Goal: Task Accomplishment & Management: Manage account settings

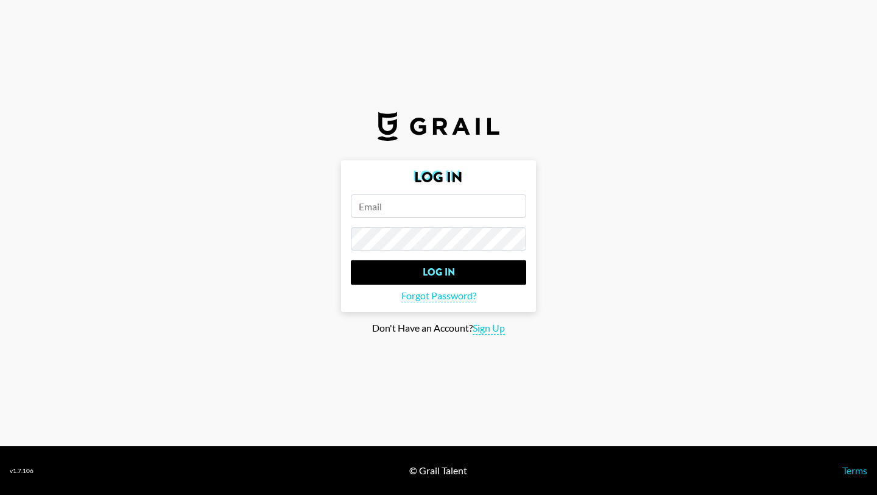
click at [412, 213] on input "email" at bounding box center [438, 205] width 175 height 23
type input "samuel.solomon@grail-talent.com"
click at [351, 260] on input "Log In" at bounding box center [438, 272] width 175 height 24
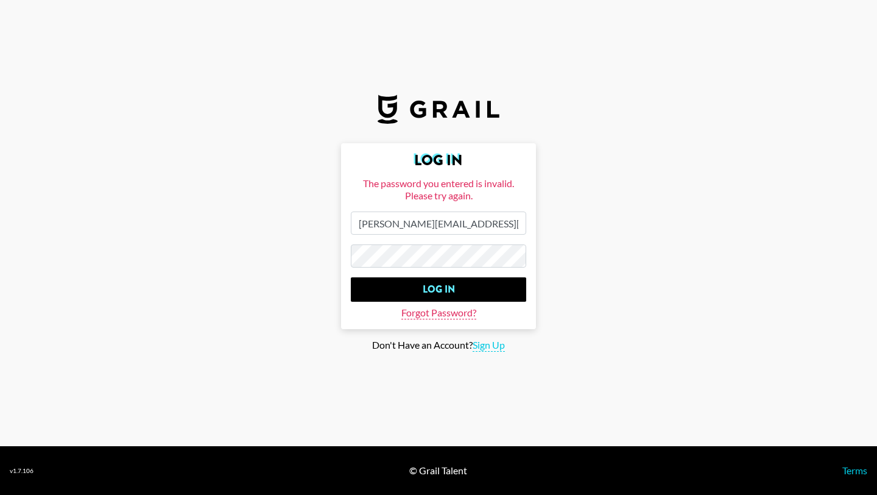
click at [445, 308] on span "Forgot Password?" at bounding box center [438, 312] width 75 height 13
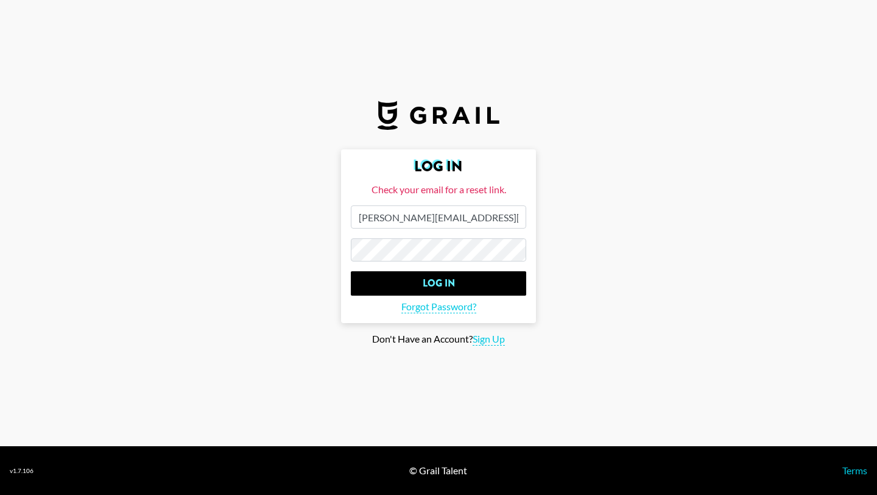
click at [351, 271] on input "Log In" at bounding box center [438, 283] width 175 height 24
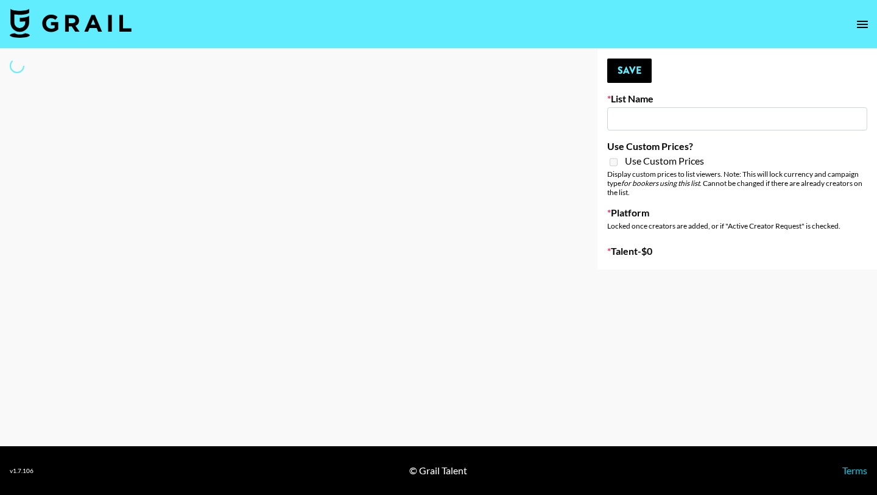
click at [715, 115] on input at bounding box center [737, 118] width 260 height 23
drag, startPoint x: 633, startPoint y: 213, endPoint x: 679, endPoint y: 223, distance: 46.8
click at [680, 224] on div "Platform Locked once creators are added, or if "Active Creator Request" is chec…" at bounding box center [737, 220] width 260 height 29
type input "Walmart Fashion"
checkbox input "true"
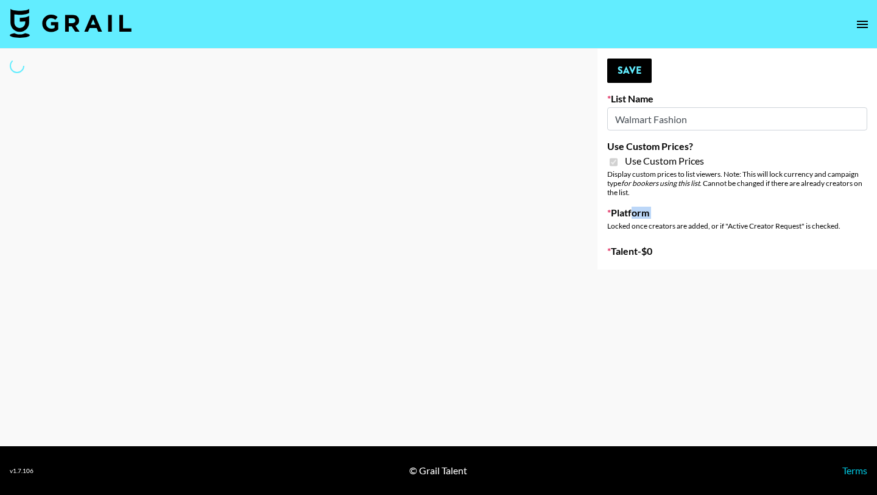
click at [679, 223] on div "Locked once creators are added, or if "Active Creator Request" is checked." at bounding box center [737, 225] width 260 height 9
select select "Brand"
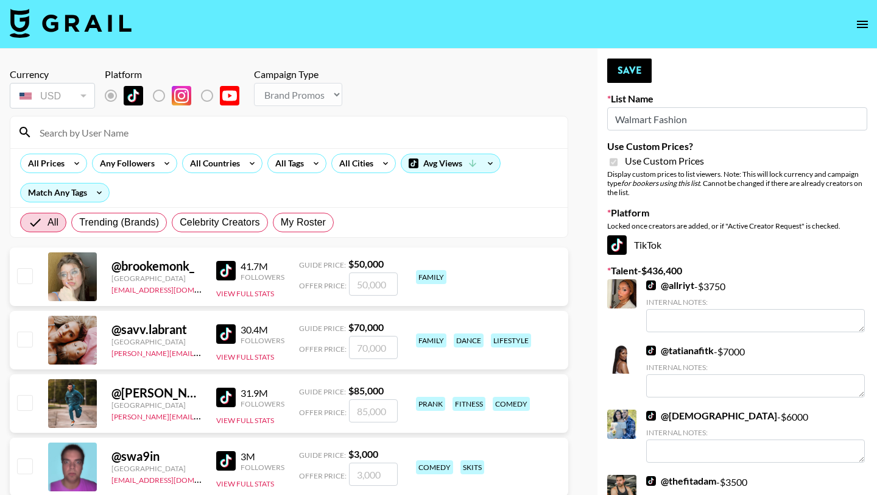
click at [111, 138] on input at bounding box center [296, 131] width 528 height 19
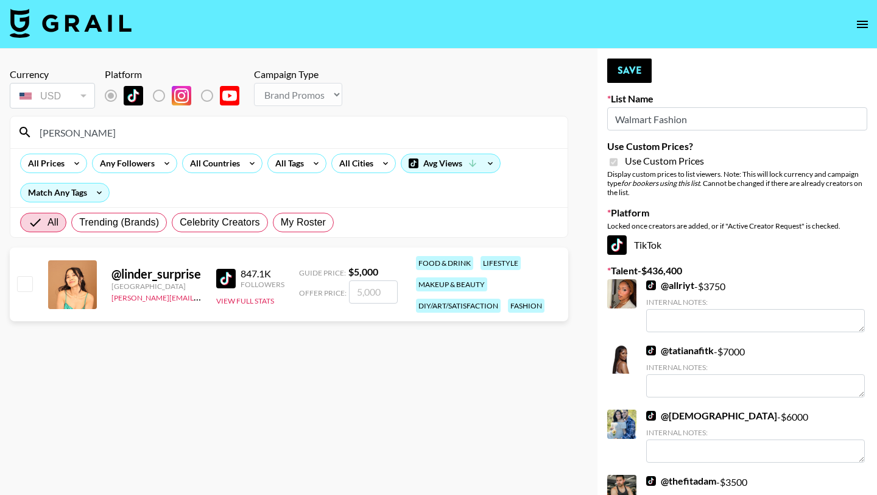
type input "linder"
click at [157, 93] on label "List locked to TikTok." at bounding box center [168, 96] width 45 height 26
click at [157, 94] on label "List locked to TikTok." at bounding box center [168, 96] width 45 height 26
click at [205, 94] on label "List locked to TikTok." at bounding box center [216, 96] width 45 height 26
click at [256, 300] on button "View Full Stats" at bounding box center [245, 300] width 58 height 9
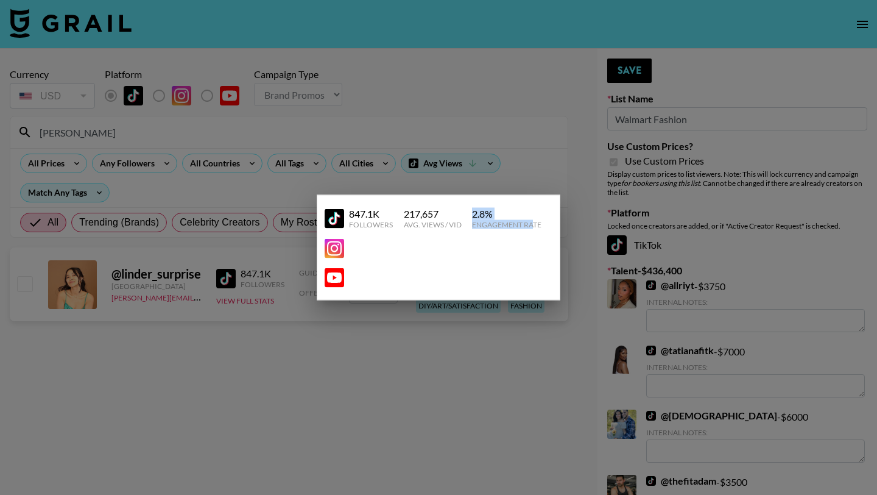
drag, startPoint x: 474, startPoint y: 211, endPoint x: 535, endPoint y: 224, distance: 62.2
click at [535, 224] on div "2.8 % Engagement Rate" at bounding box center [506, 218] width 69 height 21
click at [385, 209] on div "847.1K" at bounding box center [371, 214] width 44 height 12
drag, startPoint x: 385, startPoint y: 215, endPoint x: 349, endPoint y: 211, distance: 36.1
click at [349, 211] on div "847.1K" at bounding box center [371, 214] width 44 height 12
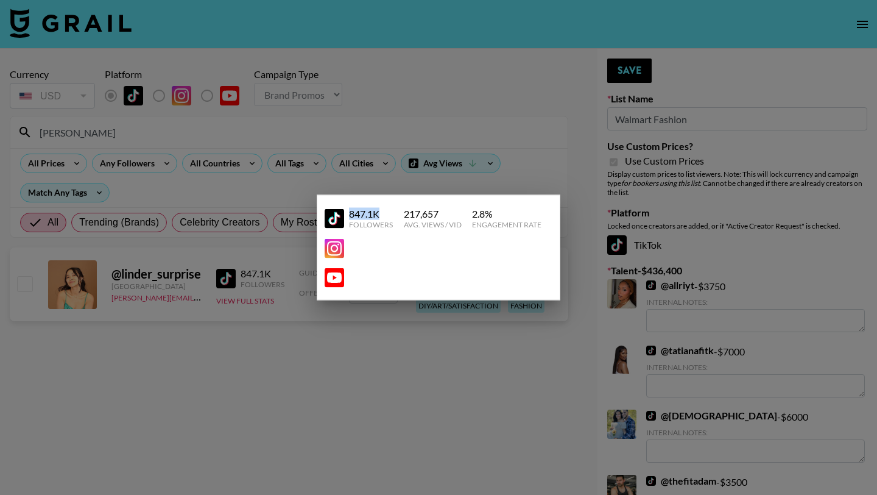
click at [349, 211] on div "847.1K" at bounding box center [371, 214] width 44 height 12
drag, startPoint x: 349, startPoint y: 211, endPoint x: 387, endPoint y: 220, distance: 39.4
click at [387, 220] on div "847.1K Followers" at bounding box center [371, 218] width 44 height 21
click at [387, 220] on div "Followers" at bounding box center [371, 224] width 44 height 9
drag, startPoint x: 351, startPoint y: 214, endPoint x: 393, endPoint y: 220, distance: 42.5
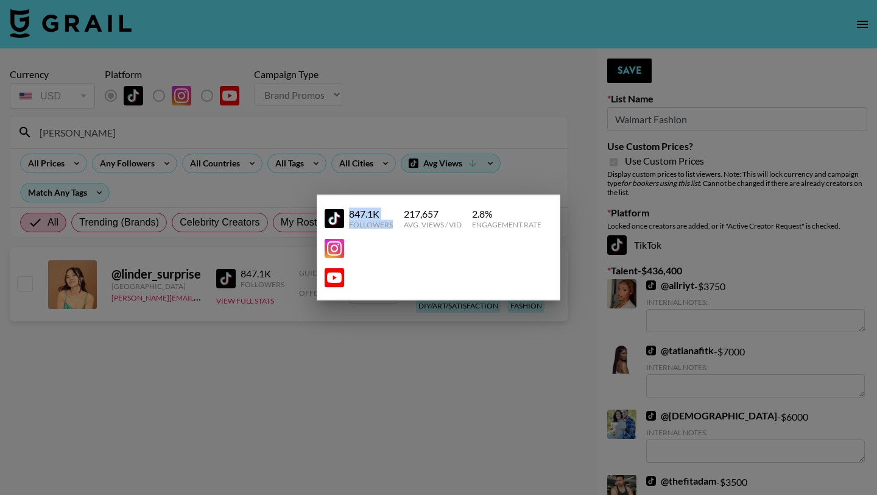
click at [393, 220] on div "847.1K Followers" at bounding box center [359, 218] width 69 height 21
drag, startPoint x: 402, startPoint y: 212, endPoint x: 459, endPoint y: 228, distance: 59.6
click at [459, 228] on div "847.1K Followers 217,657 Avg. Views / Vid 2.8 % Engagement Rate" at bounding box center [439, 218] width 228 height 31
click at [400, 335] on div at bounding box center [438, 247] width 877 height 495
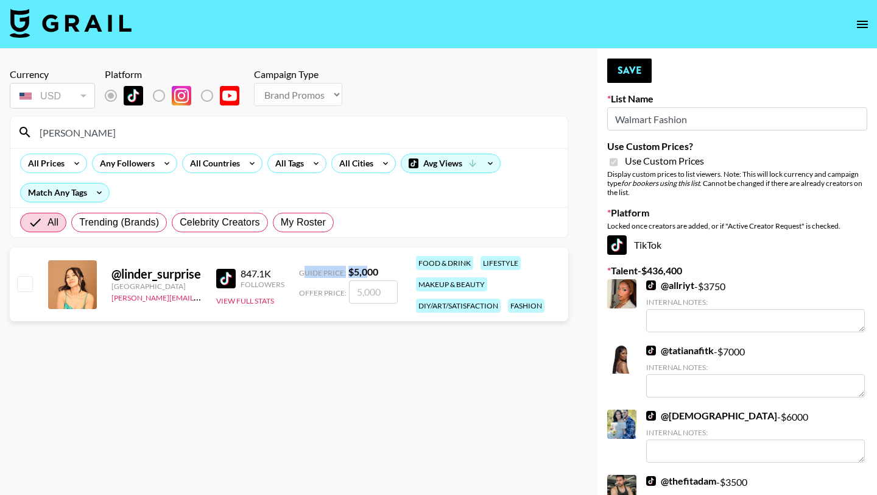
drag, startPoint x: 301, startPoint y: 270, endPoint x: 364, endPoint y: 270, distance: 62.7
click at [364, 270] on div "Guide Price: $ 5,000" at bounding box center [348, 272] width 99 height 12
click at [313, 294] on span "Offer Price:" at bounding box center [323, 292] width 48 height 9
drag, startPoint x: 294, startPoint y: 271, endPoint x: 394, endPoint y: 273, distance: 99.9
click at [394, 273] on div "@ linder_surprise United States Brent@grail-talent.com 847.1K Followers View Fu…" at bounding box center [289, 284] width 558 height 74
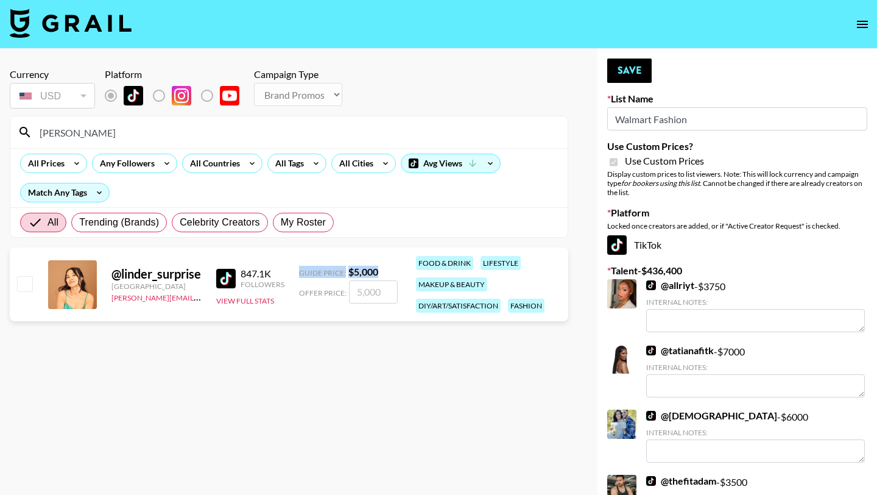
click at [392, 270] on div "Guide Price: $ 5,000" at bounding box center [348, 272] width 99 height 12
drag, startPoint x: 392, startPoint y: 270, endPoint x: 275, endPoint y: 264, distance: 117.1
click at [275, 264] on div "@ linder_surprise United States Brent@grail-talent.com 847.1K Followers View Fu…" at bounding box center [289, 284] width 558 height 74
click at [281, 266] on div "847.1K Followers View Full Stats" at bounding box center [250, 283] width 68 height 43
drag, startPoint x: 298, startPoint y: 273, endPoint x: 390, endPoint y: 270, distance: 91.4
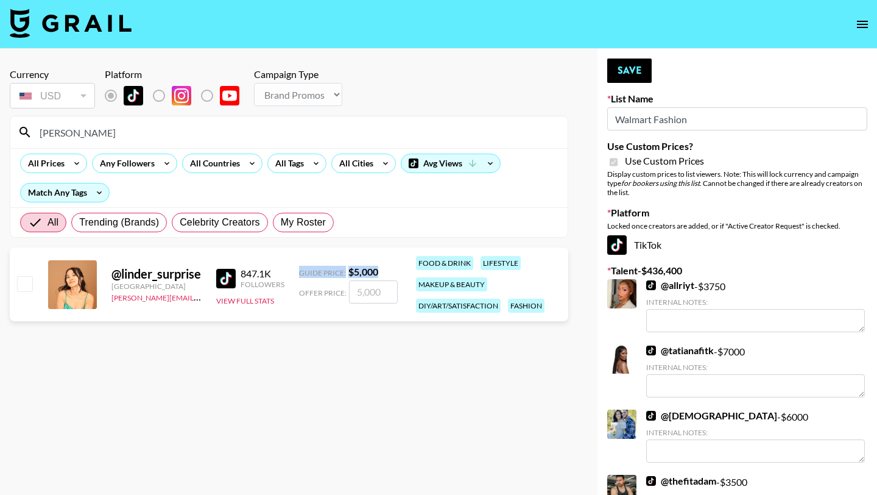
click at [390, 270] on div "Guide Price: $ 5,000" at bounding box center [348, 272] width 99 height 12
click at [89, 192] on div "Match Any Tags" at bounding box center [65, 192] width 88 height 18
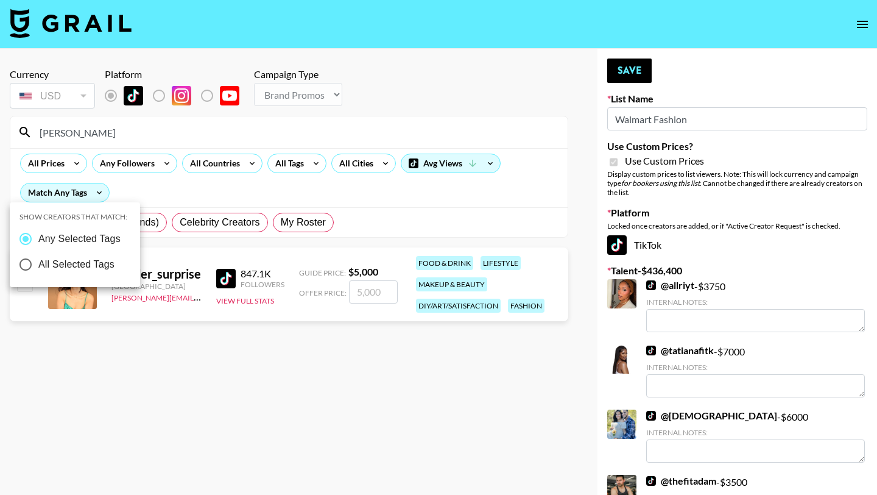
click at [153, 192] on div at bounding box center [438, 247] width 877 height 495
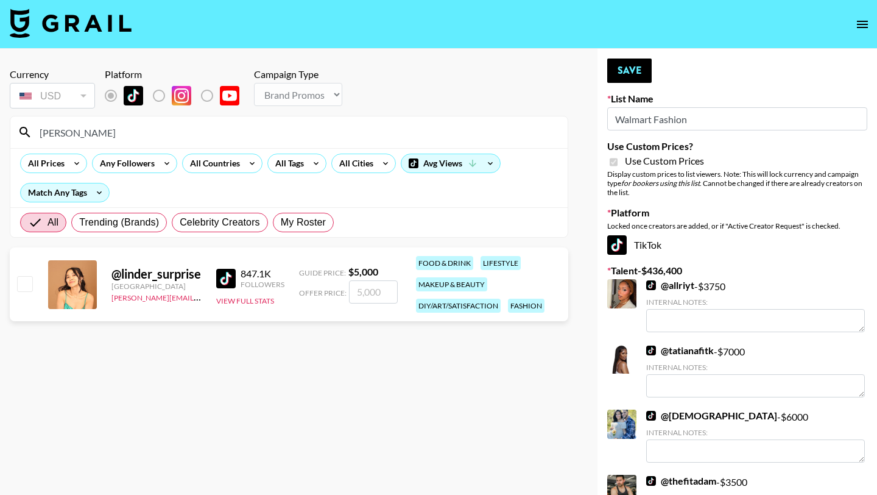
click at [99, 134] on input "linder" at bounding box center [296, 131] width 528 height 19
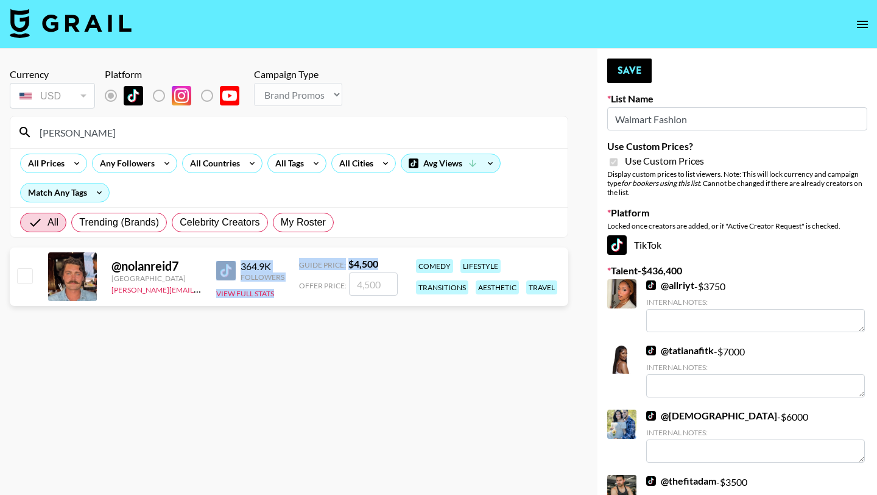
drag, startPoint x: 292, startPoint y: 277, endPoint x: 233, endPoint y: 258, distance: 61.3
click at [233, 258] on div "@ nolanreid7 Canada Brent@grail-talent.com 364.9K Followers View Full Stats Gui…" at bounding box center [289, 276] width 558 height 58
click at [248, 299] on div "@ nolanreid7 Canada Brent@grail-talent.com 364.9K Followers View Full Stats Gui…" at bounding box center [289, 276] width 558 height 58
click at [246, 295] on button "View Full Stats" at bounding box center [245, 293] width 58 height 9
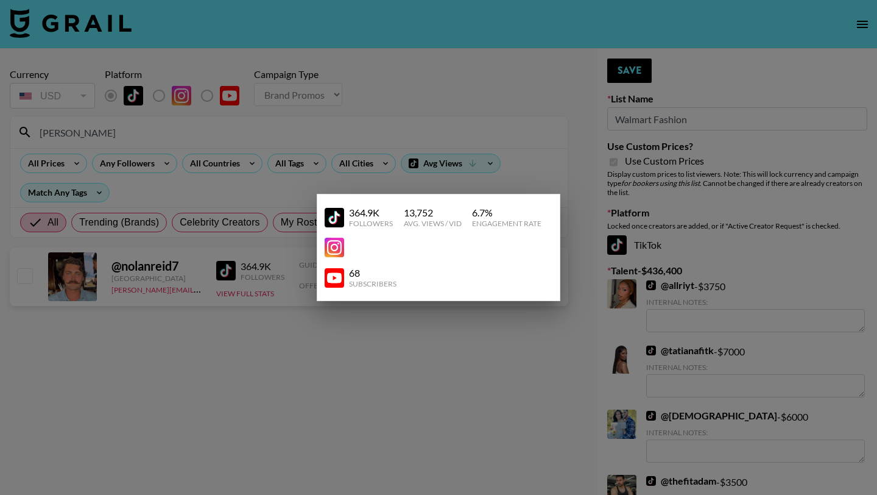
click at [256, 328] on div at bounding box center [438, 247] width 877 height 495
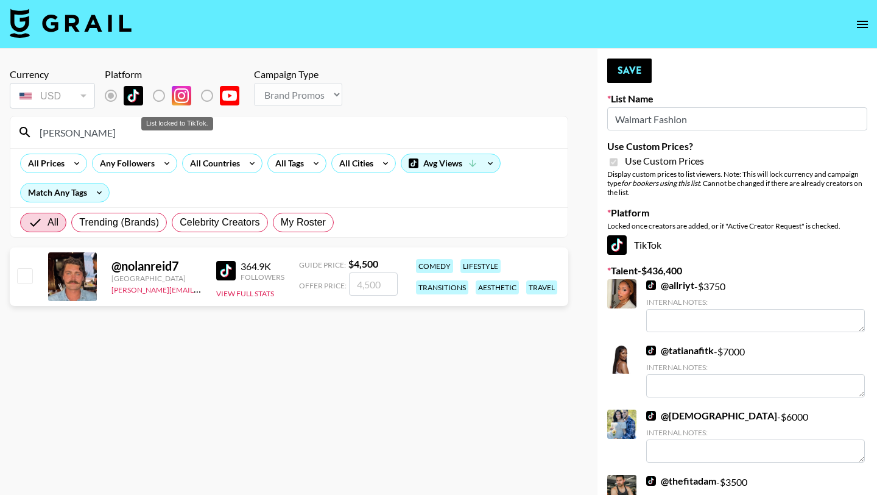
click at [158, 96] on label "List locked to TikTok." at bounding box center [168, 96] width 45 height 26
click at [691, 118] on input "Walmart Fashion" at bounding box center [737, 118] width 260 height 23
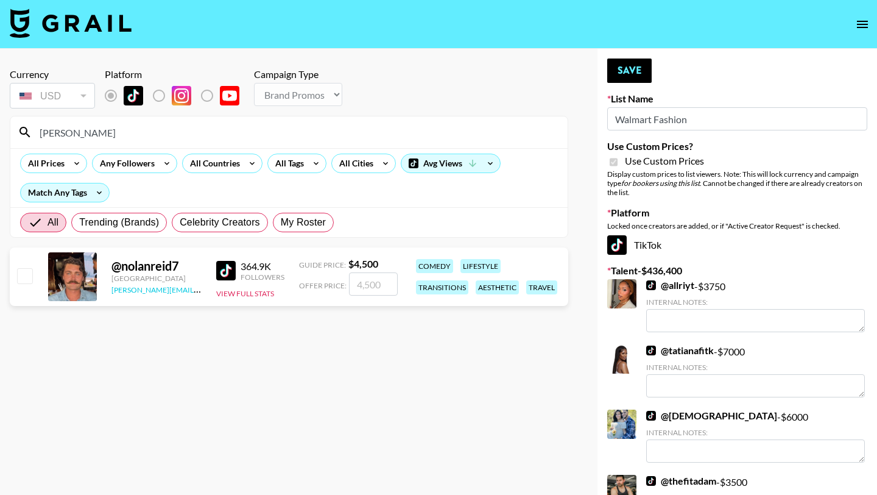
click at [157, 289] on link "Brent@grail-talent.com" at bounding box center [201, 289] width 180 height 12
click at [187, 134] on input "nolan" at bounding box center [296, 131] width 528 height 19
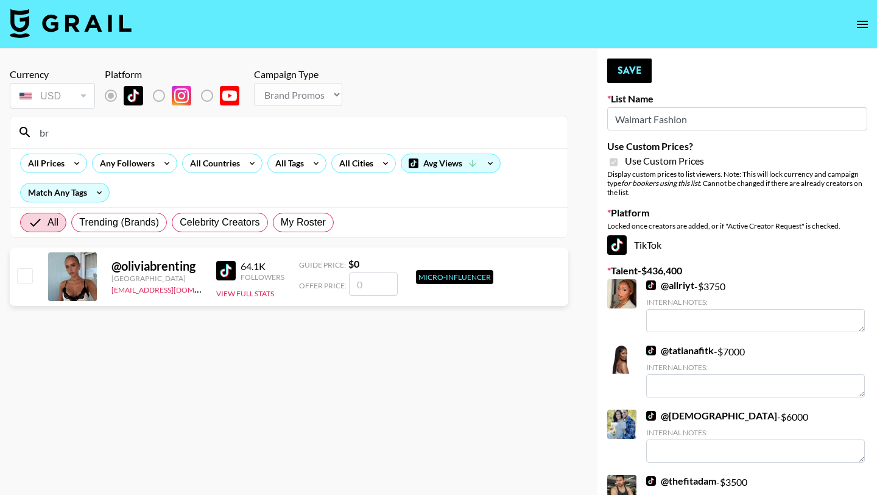
type input "b"
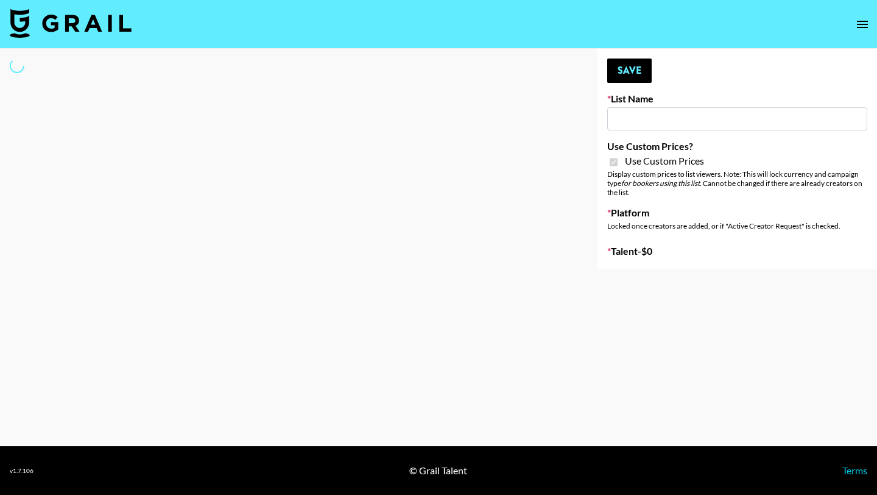
type input "Walmart Fashion"
checkbox input "true"
select select "Brand"
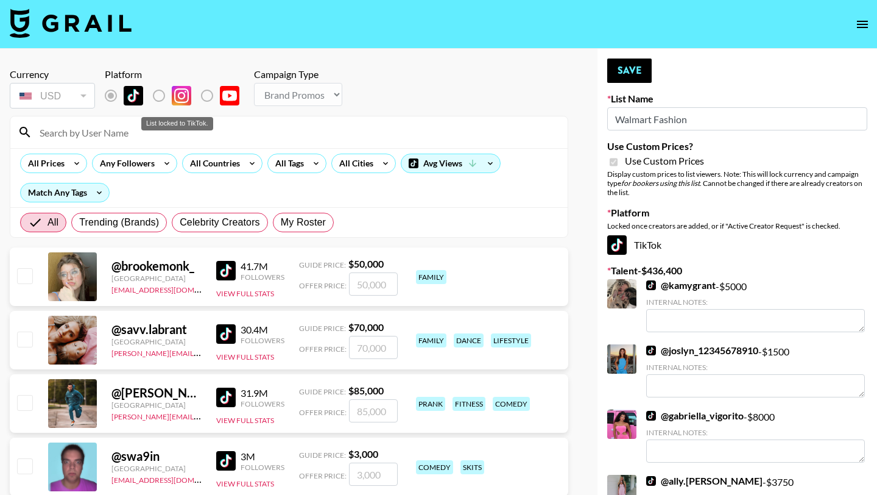
click at [163, 97] on label "List locked to TikTok." at bounding box center [168, 96] width 45 height 26
click at [157, 97] on label "List locked to TikTok." at bounding box center [168, 96] width 45 height 26
click at [211, 98] on label "List locked to TikTok." at bounding box center [216, 96] width 45 height 26
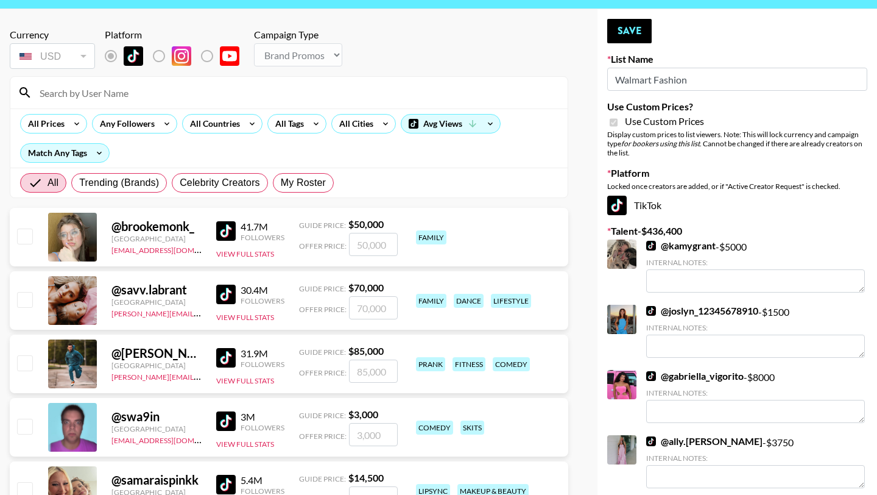
scroll to position [23, 0]
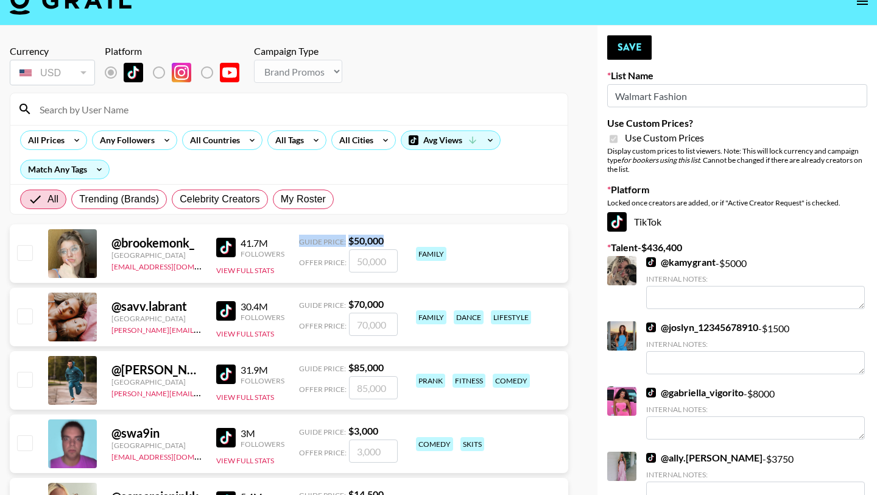
drag, startPoint x: 299, startPoint y: 241, endPoint x: 396, endPoint y: 245, distance: 97.5
click at [396, 245] on div "@ brookemonk_ United States denver@grail-talent.com 41.7M Followers View Full S…" at bounding box center [289, 253] width 558 height 58
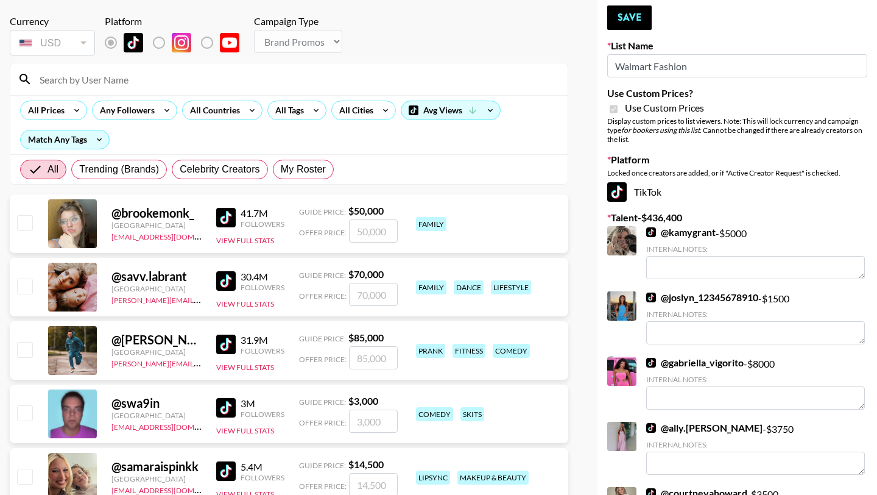
scroll to position [0, 0]
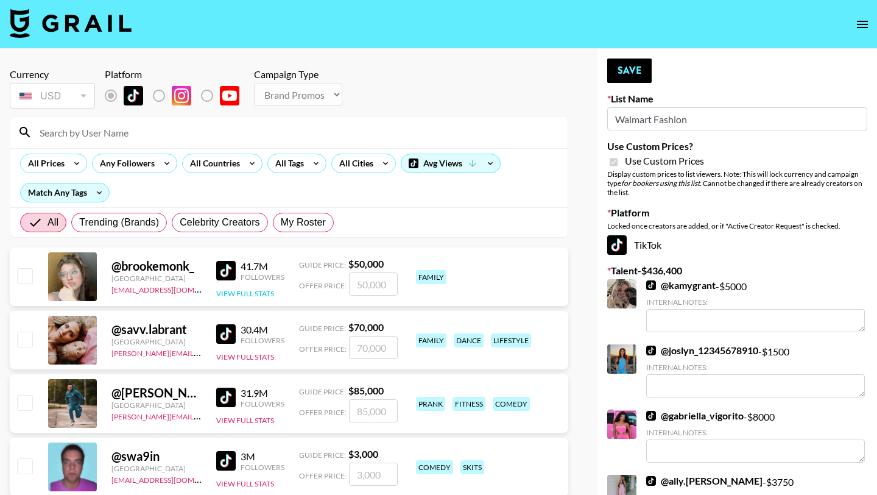
click at [234, 289] on button "View Full Stats" at bounding box center [245, 293] width 58 height 9
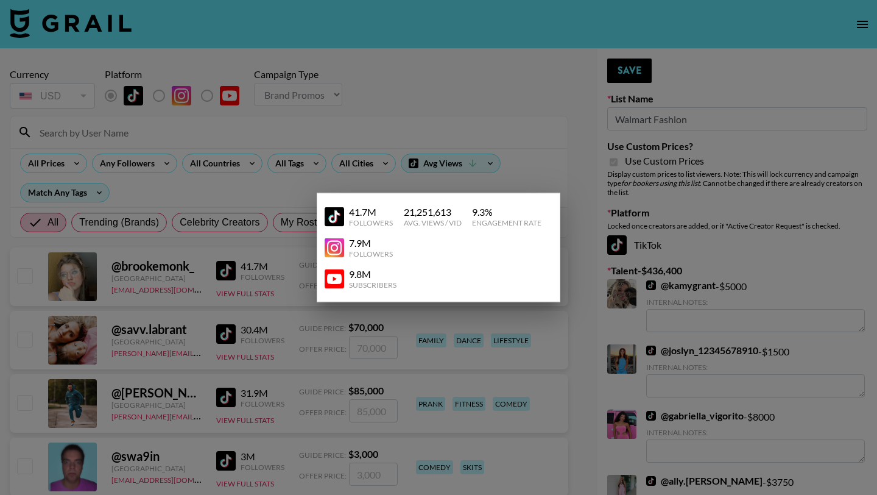
click at [270, 281] on div at bounding box center [438, 247] width 877 height 495
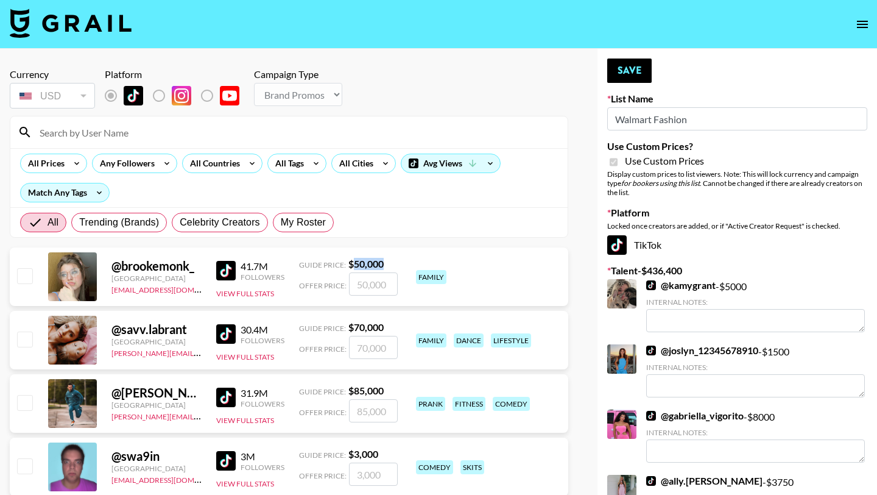
drag, startPoint x: 351, startPoint y: 264, endPoint x: 400, endPoint y: 262, distance: 48.8
click at [400, 262] on div "@ brookemonk_ United States denver@grail-talent.com 41.7M Followers View Full S…" at bounding box center [289, 276] width 558 height 58
drag, startPoint x: 400, startPoint y: 262, endPoint x: 342, endPoint y: 262, distance: 57.3
click at [342, 262] on div "@ brookemonk_ United States denver@grail-talent.com 41.7M Followers View Full S…" at bounding box center [289, 276] width 558 height 58
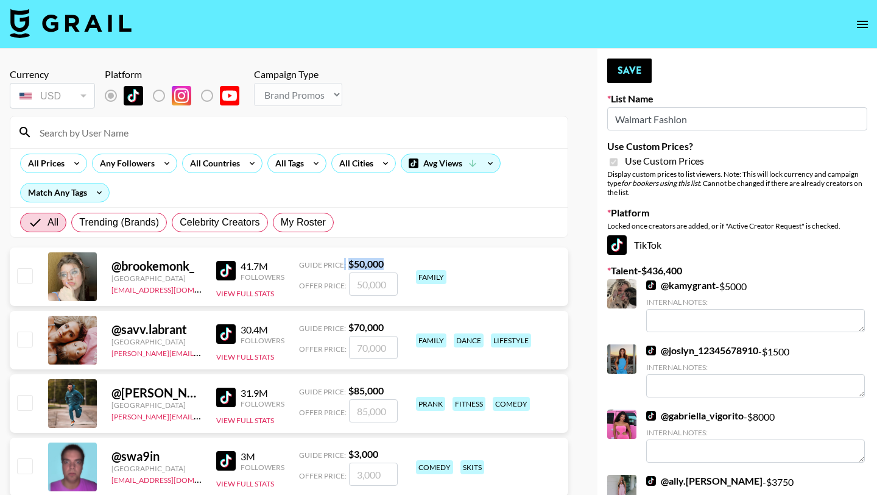
click at [342, 262] on span "Guide Price:" at bounding box center [322, 264] width 47 height 9
drag, startPoint x: 342, startPoint y: 262, endPoint x: 399, endPoint y: 262, distance: 56.6
click at [399, 262] on div "@ brookemonk_ United States denver@grail-talent.com 41.7M Followers View Full S…" at bounding box center [289, 276] width 558 height 58
click at [266, 289] on button "View Full Stats" at bounding box center [245, 293] width 58 height 9
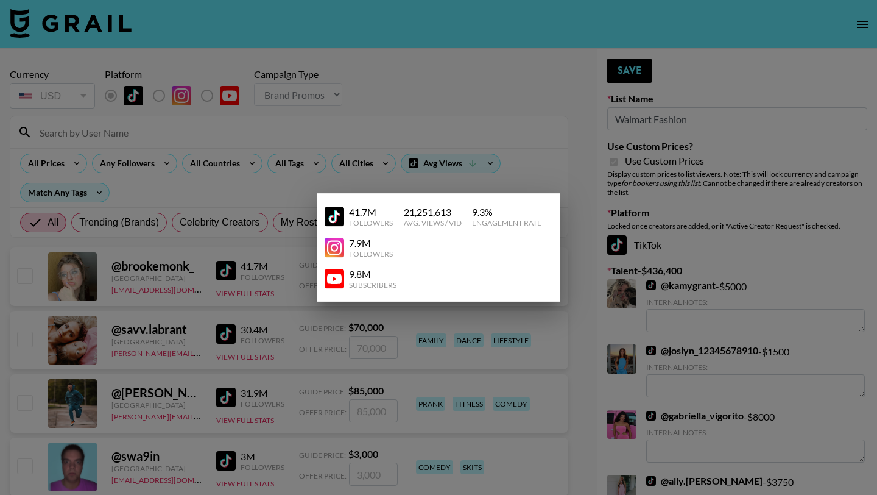
click at [286, 298] on div at bounding box center [438, 247] width 877 height 495
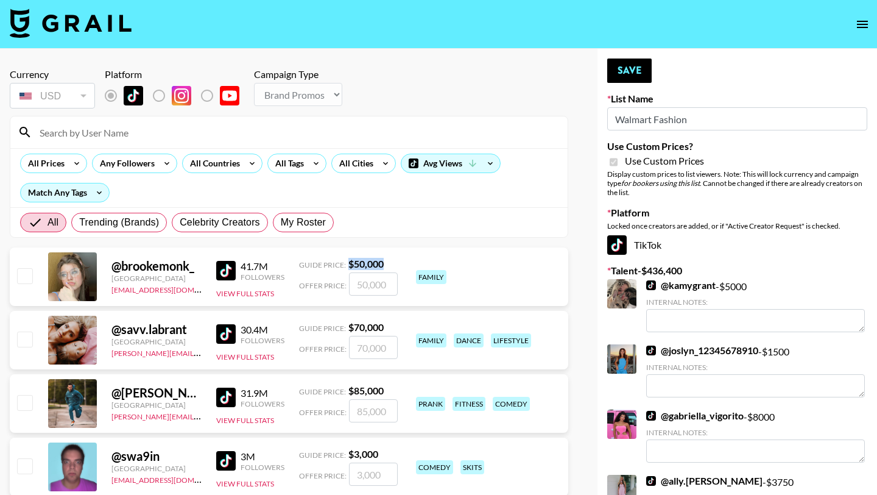
drag, startPoint x: 348, startPoint y: 261, endPoint x: 390, endPoint y: 259, distance: 42.0
click at [390, 259] on div "Guide Price: $ 50,000" at bounding box center [348, 264] width 99 height 12
click at [859, 18] on icon "open drawer" at bounding box center [862, 24] width 15 height 15
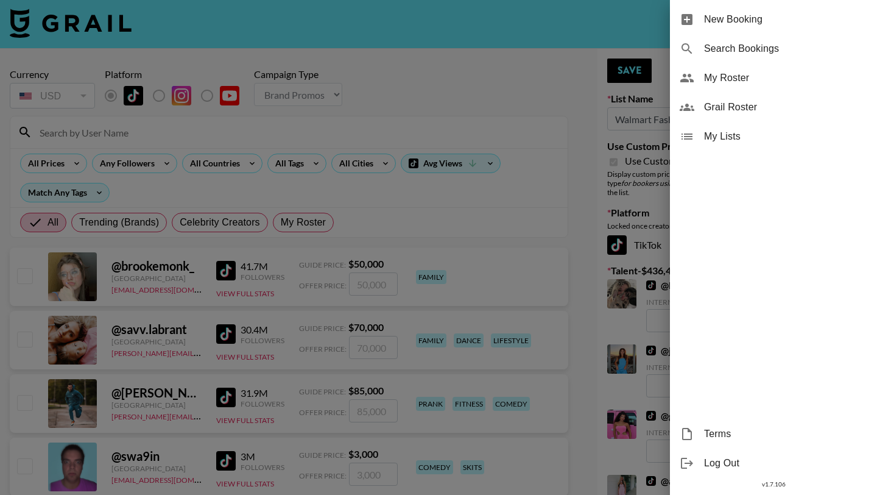
click at [742, 74] on span "My Roster" at bounding box center [785, 78] width 163 height 15
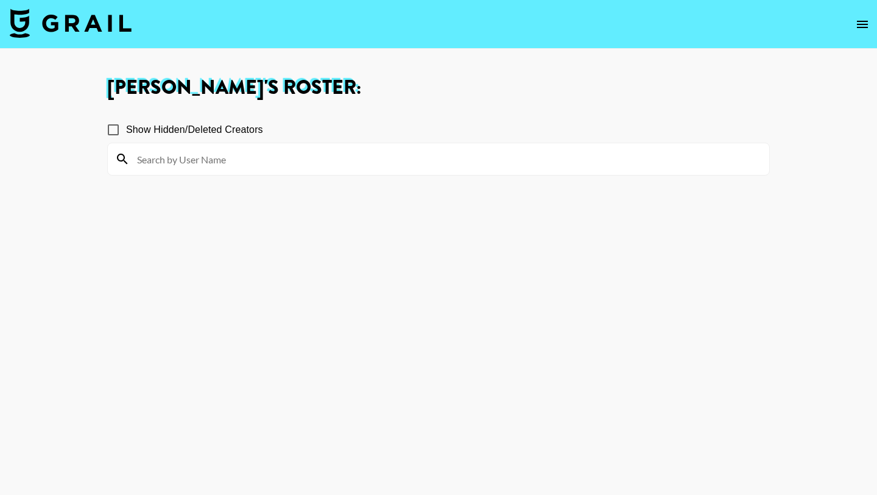
click at [856, 27] on icon "open drawer" at bounding box center [862, 24] width 15 height 15
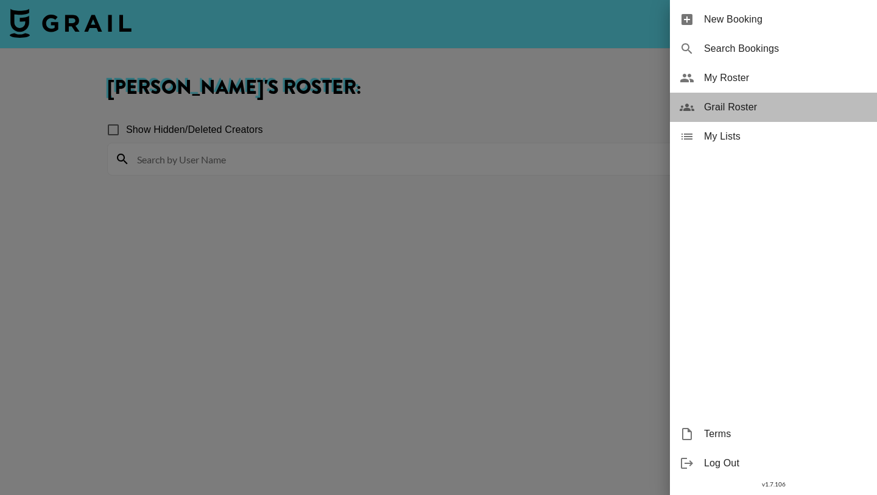
click at [739, 109] on span "Grail Roster" at bounding box center [785, 107] width 163 height 15
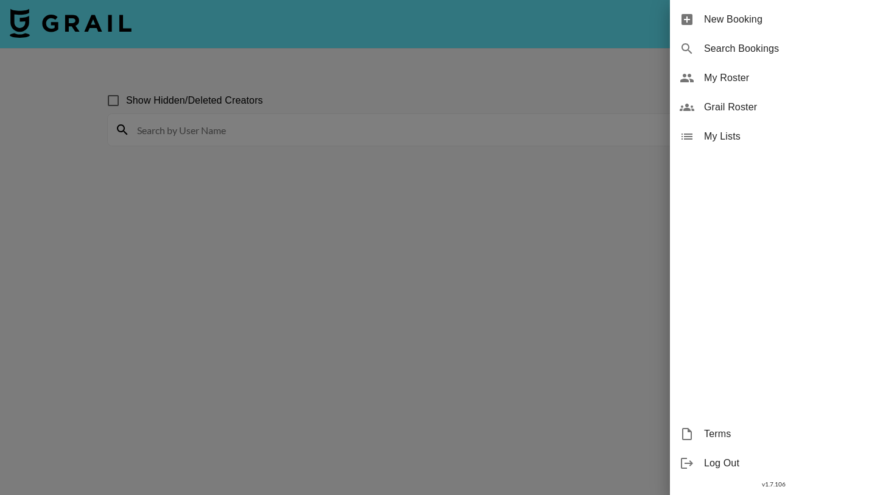
click at [387, 122] on div at bounding box center [438, 247] width 877 height 495
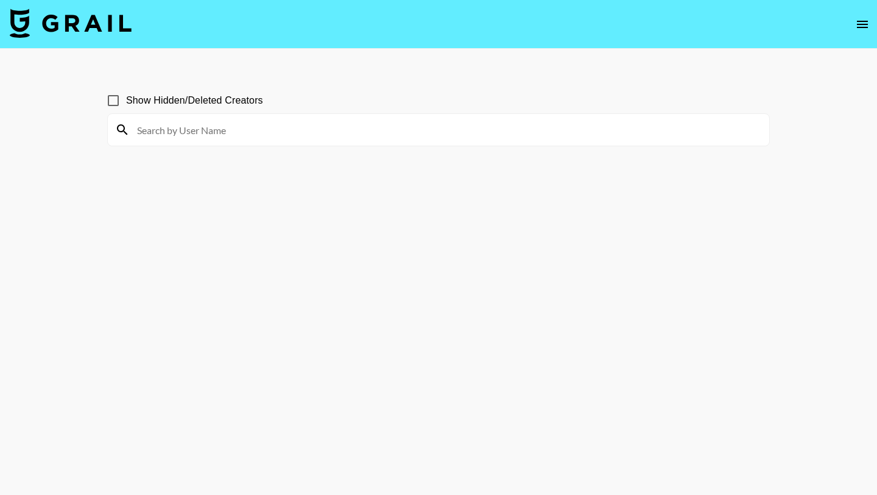
click at [375, 129] on input at bounding box center [446, 129] width 632 height 19
type input "brent"
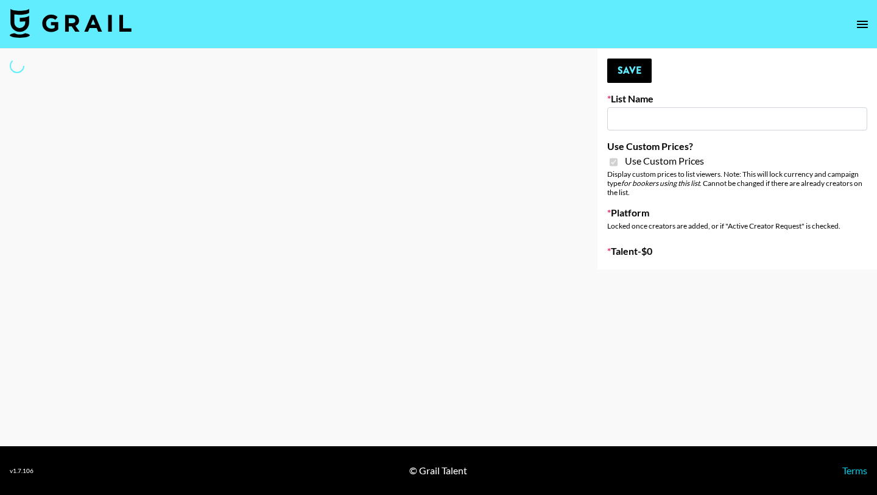
type input "Hot Chocolate Brand - US"
checkbox input "true"
select select "Brand"
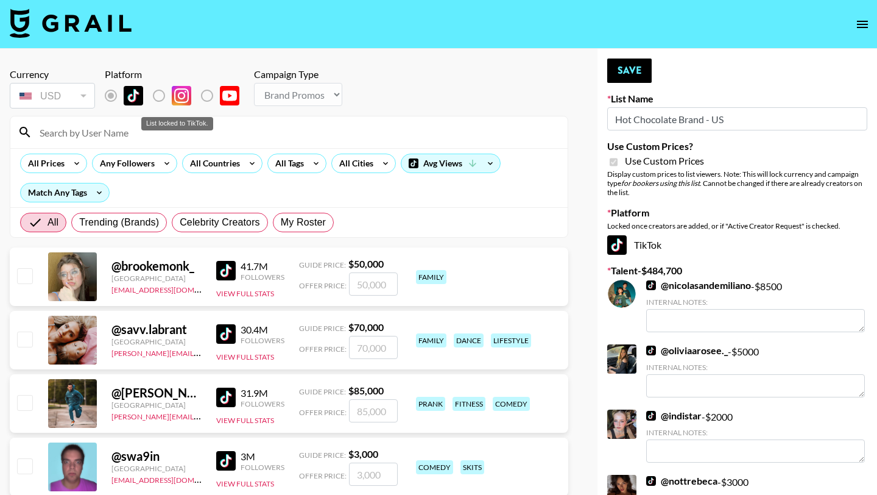
click at [158, 94] on label "List locked to TikTok." at bounding box center [168, 96] width 45 height 26
click at [856, 23] on icon "open drawer" at bounding box center [862, 24] width 15 height 15
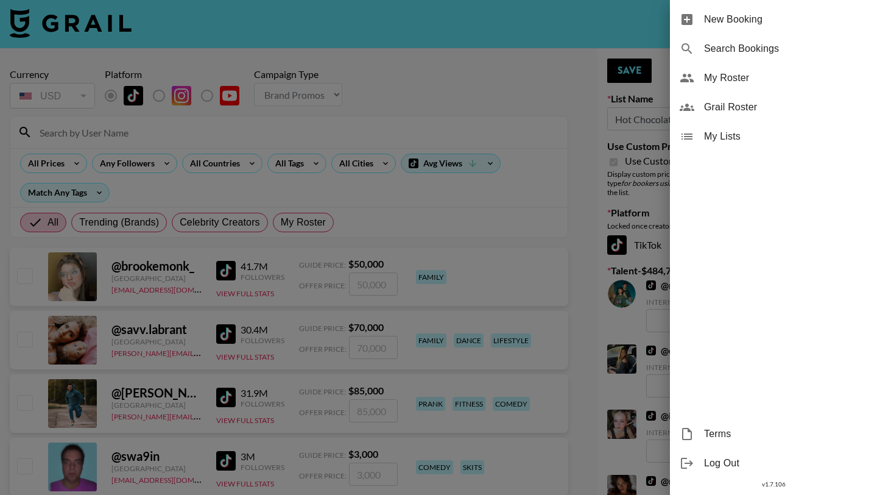
type textarea "Based in US"
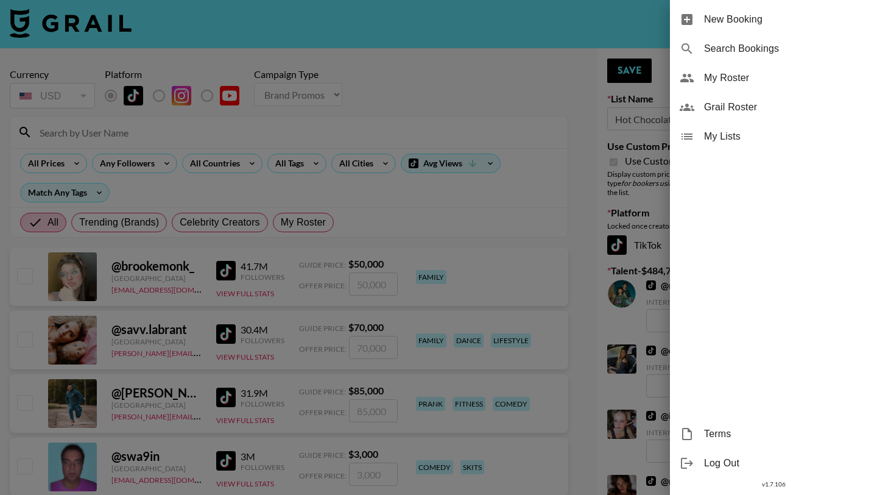
type textarea "Based in US"
click at [741, 106] on span "Grail Roster" at bounding box center [785, 107] width 163 height 15
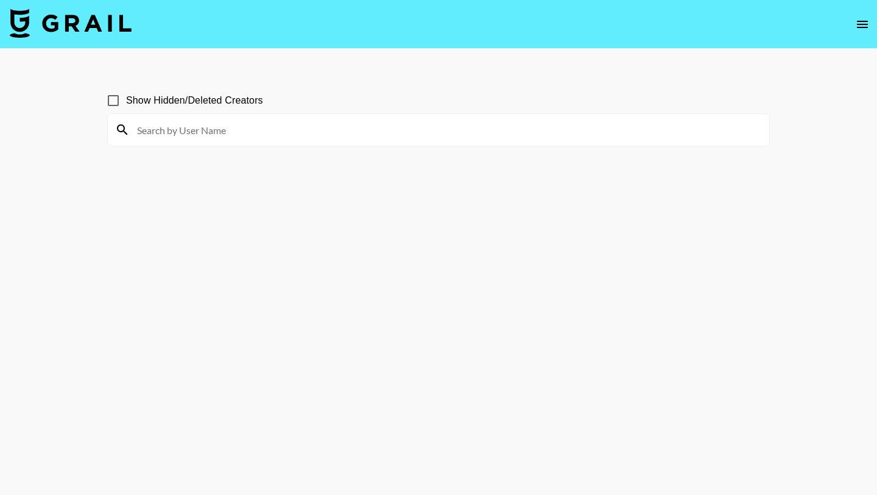
click at [337, 135] on input at bounding box center [446, 129] width 632 height 19
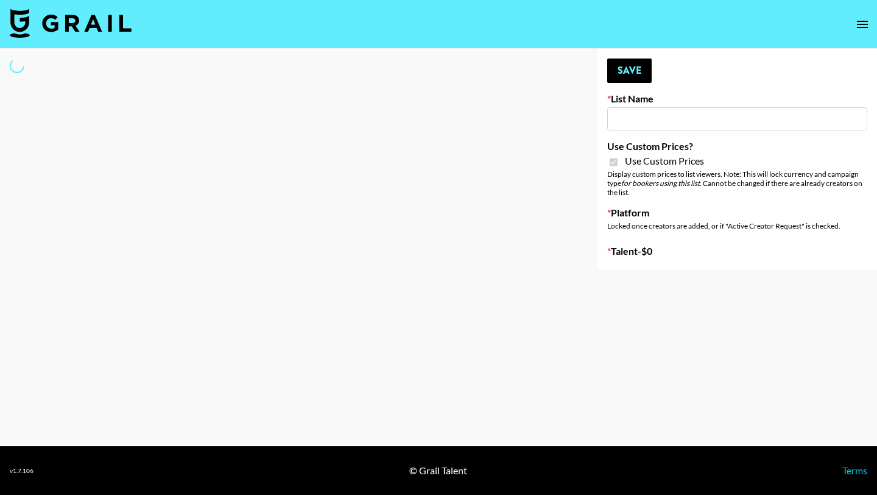
type input "Hot Chocolate Brand - US"
checkbox input "true"
select select "Brand"
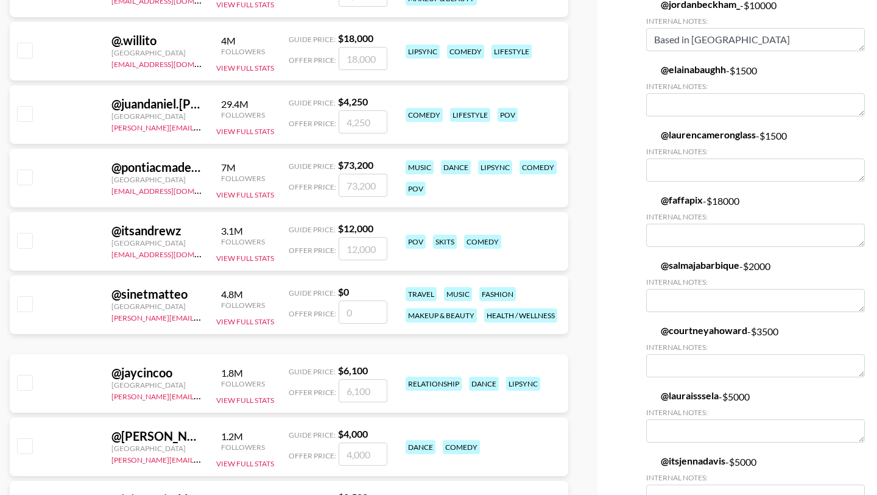
scroll to position [4704, 0]
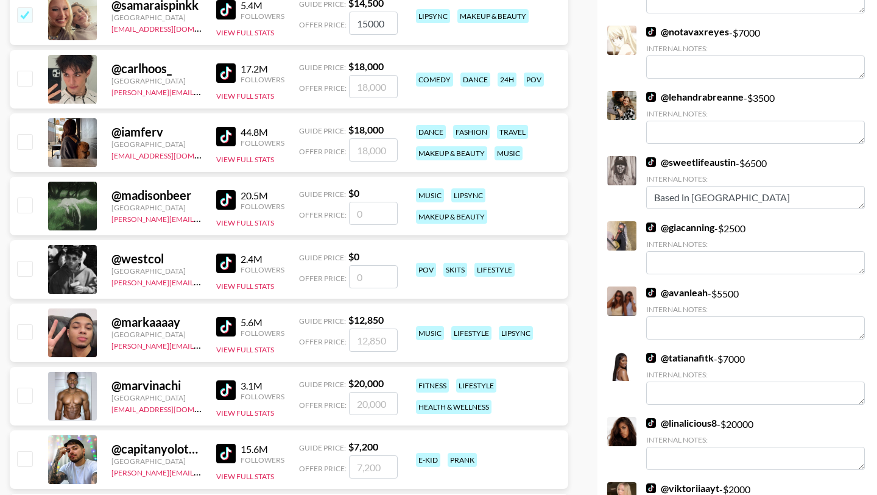
scroll to position [0, 0]
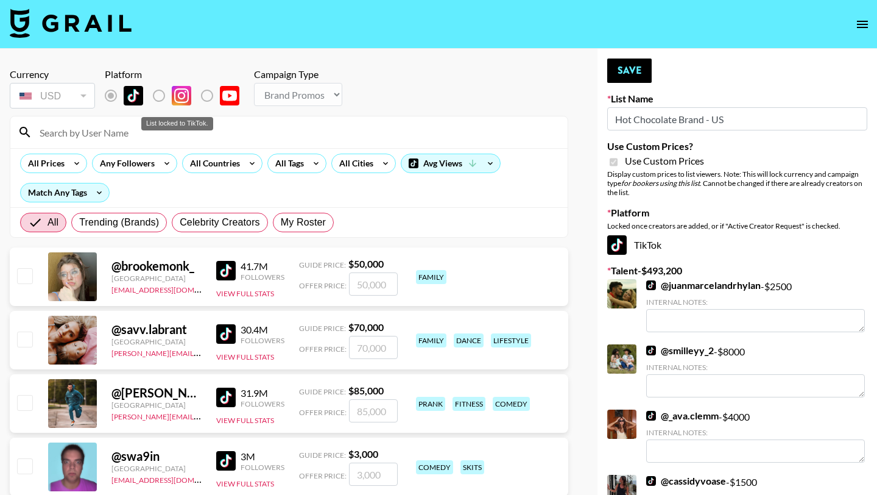
click at [111, 95] on label "List locked to TikTok." at bounding box center [120, 96] width 45 height 26
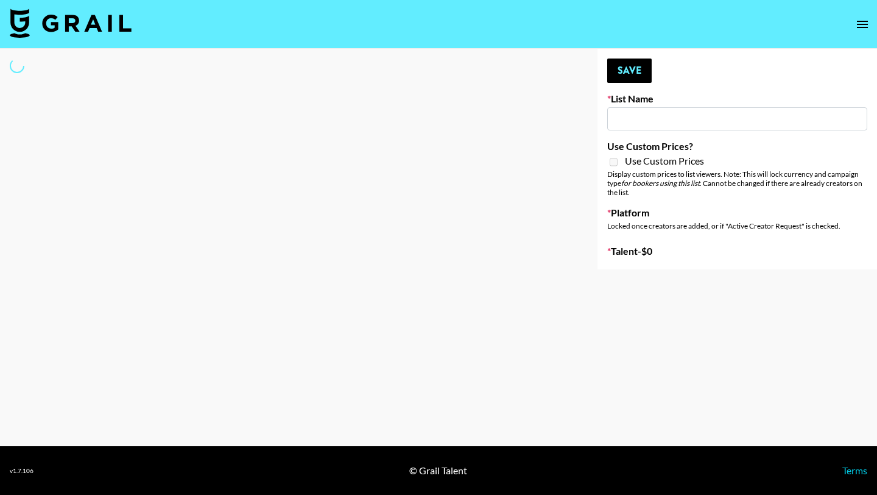
type input "Who Did The Body"
select select "Song"
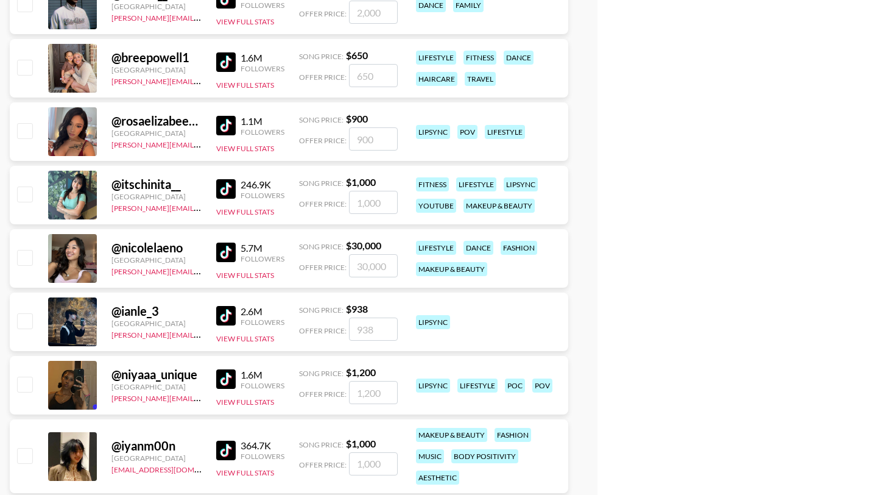
scroll to position [9139, 0]
